Goal: Task Accomplishment & Management: Use online tool/utility

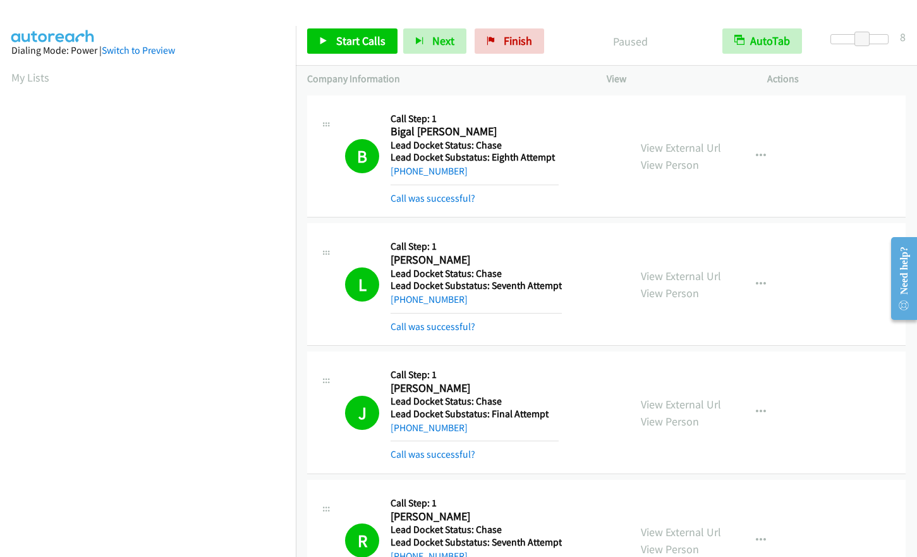
scroll to position [152, 0]
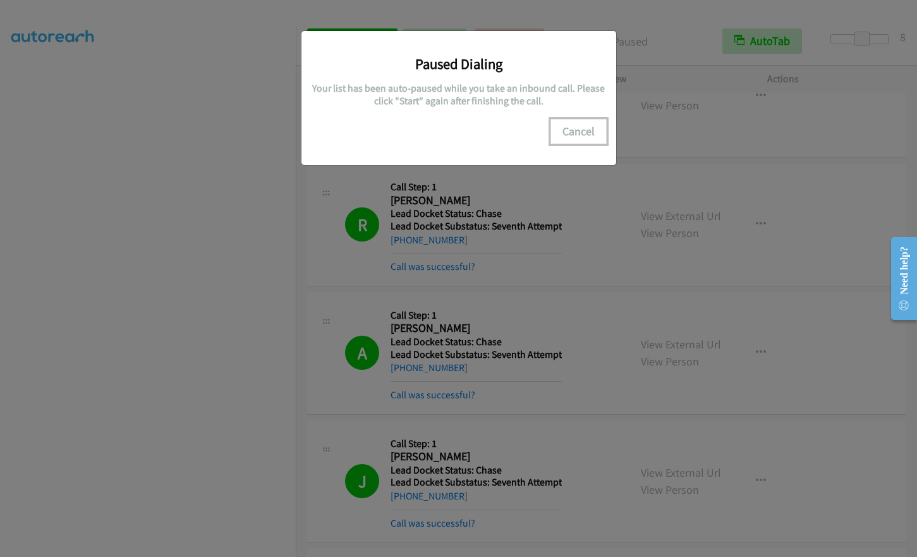
click at [572, 131] on button "Cancel" at bounding box center [578, 131] width 56 height 25
click at [566, 138] on button "Cancel" at bounding box center [578, 131] width 56 height 25
click at [578, 130] on button "Cancel" at bounding box center [578, 131] width 56 height 25
drag, startPoint x: 592, startPoint y: 116, endPoint x: 578, endPoint y: 128, distance: 18.4
click at [587, 118] on div "Paused Dialing Your list has been auto-paused while you take an inbound call. P…" at bounding box center [459, 92] width 296 height 104
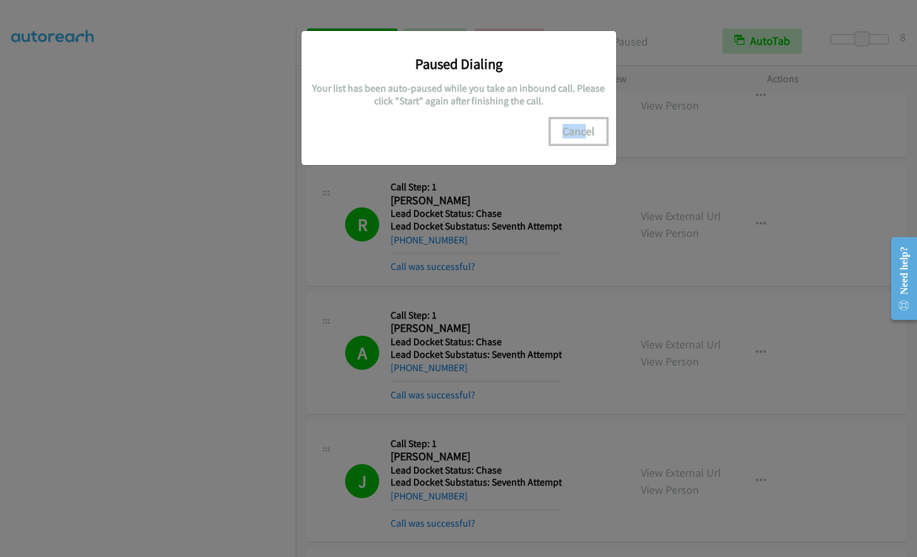
click at [576, 133] on button "Cancel" at bounding box center [578, 131] width 56 height 25
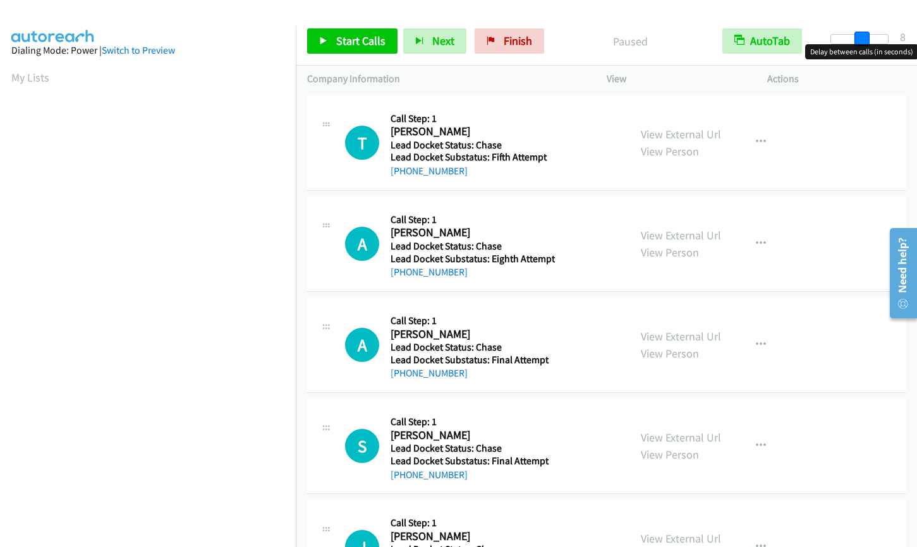
click at [863, 39] on div at bounding box center [859, 39] width 58 height 10
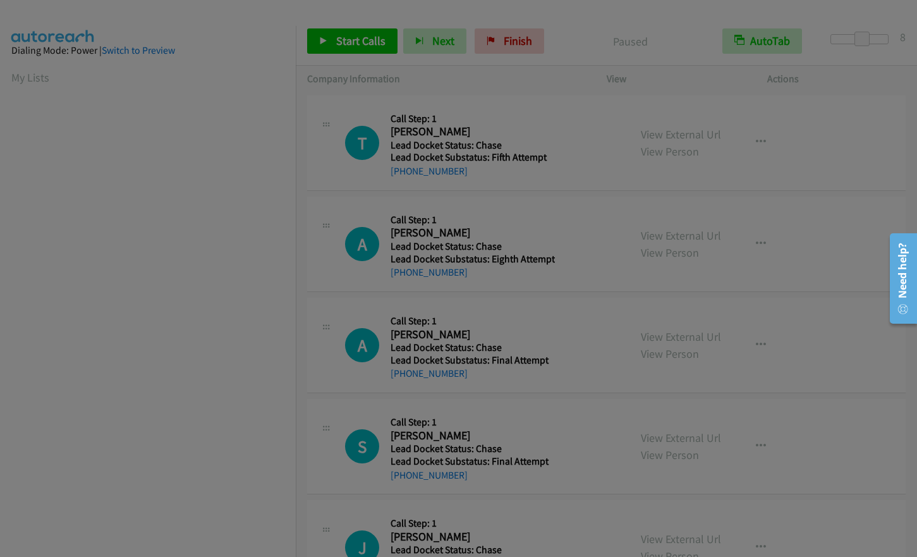
scroll to position [72, 0]
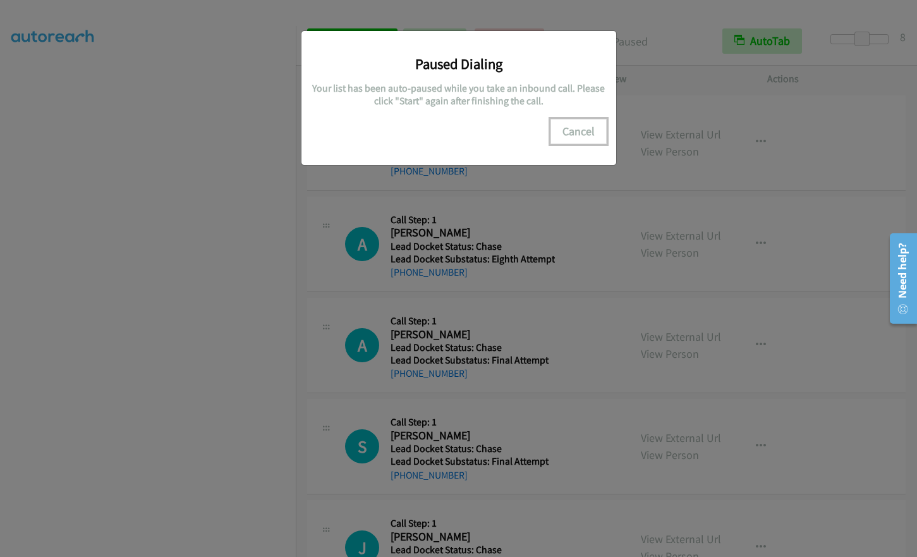
drag, startPoint x: 562, startPoint y: 123, endPoint x: 878, endPoint y: 195, distance: 324.0
click at [563, 123] on button "Cancel" at bounding box center [578, 131] width 56 height 25
click at [581, 135] on button "Cancel" at bounding box center [578, 131] width 56 height 25
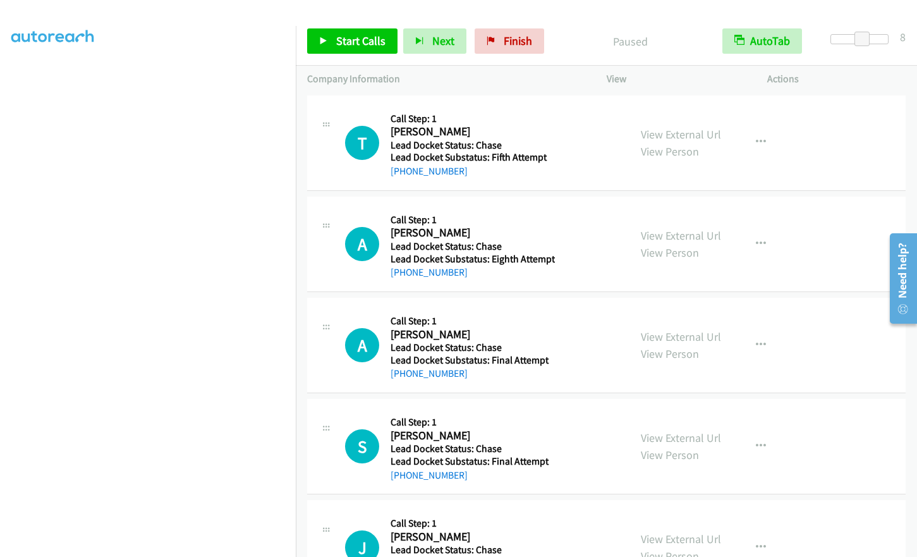
scroll to position [0, 0]
click at [355, 41] on span "Start Calls" at bounding box center [360, 40] width 49 height 15
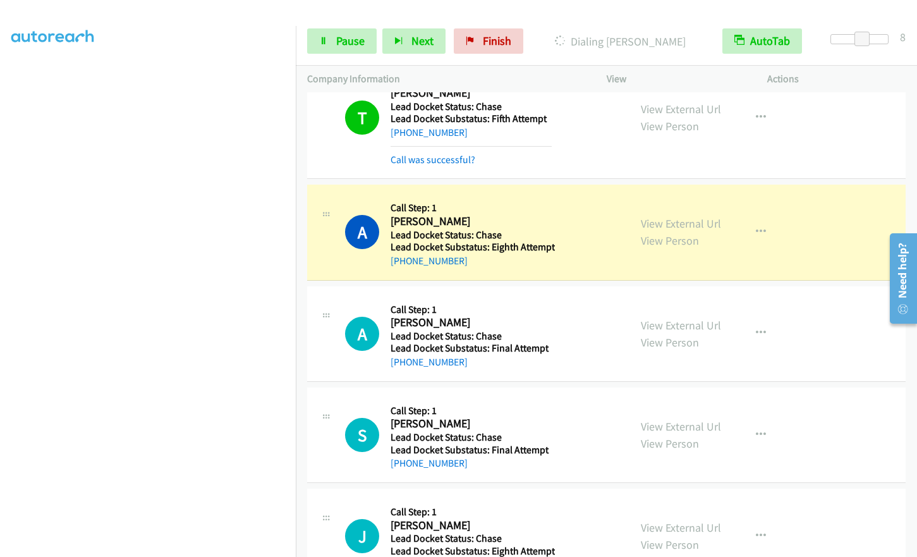
scroll to position [85, 0]
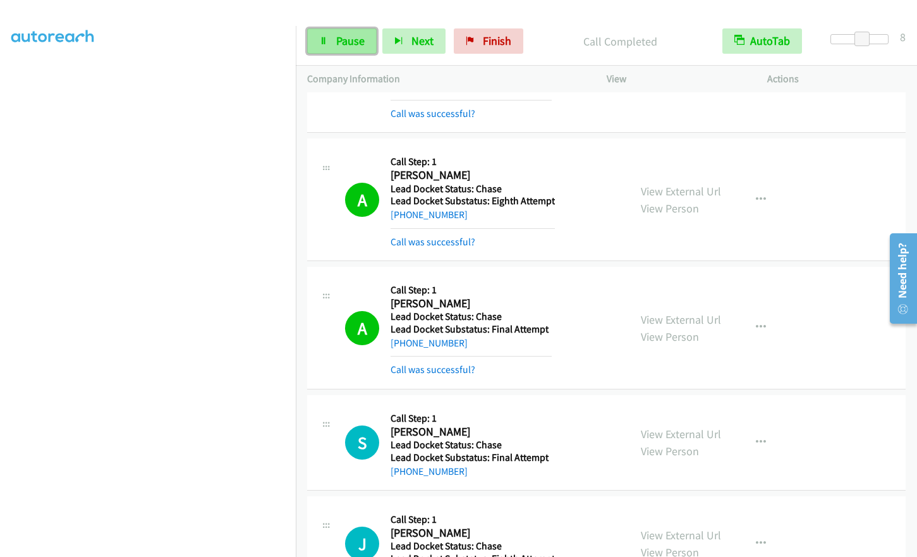
click at [351, 51] on link "Pause" at bounding box center [342, 40] width 70 height 25
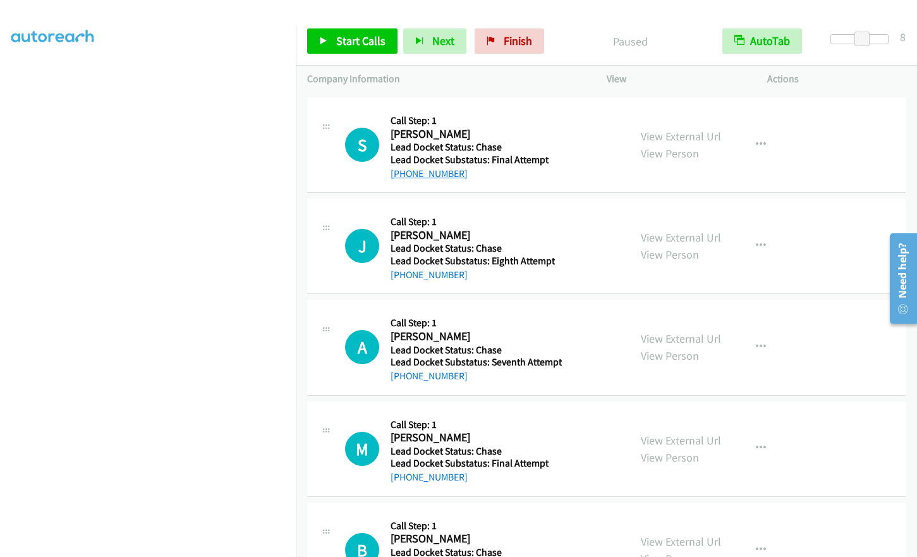
scroll to position [442, 0]
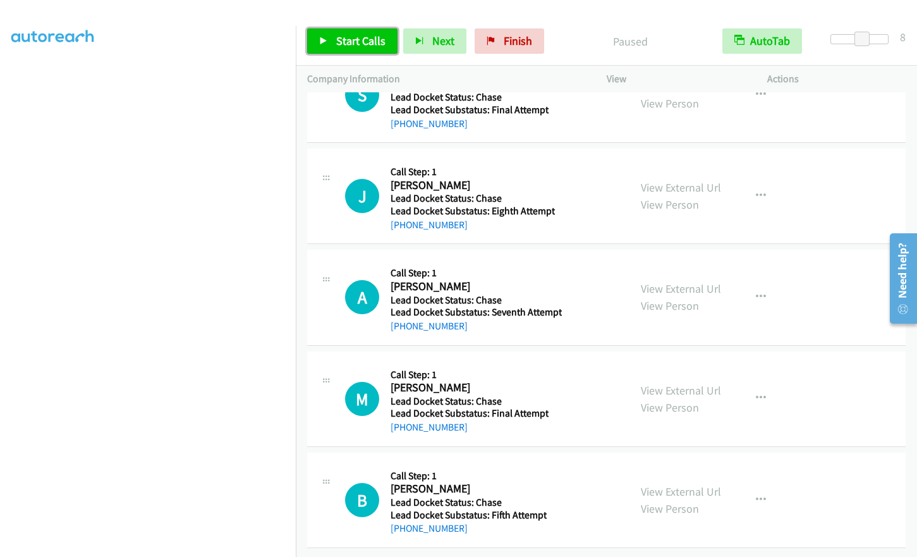
click at [331, 30] on link "Start Calls" at bounding box center [352, 40] width 90 height 25
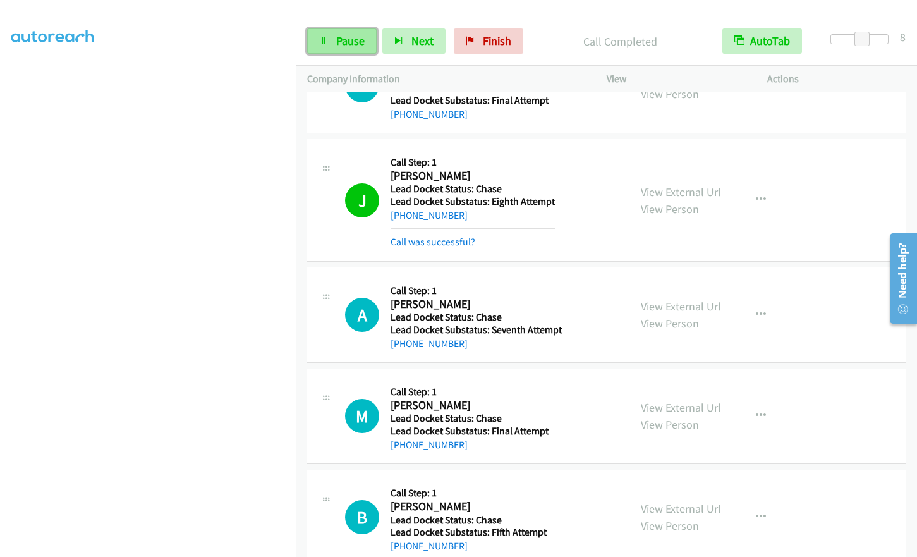
click at [343, 43] on span "Pause" at bounding box center [350, 40] width 28 height 15
